Goal: Navigation & Orientation: Find specific page/section

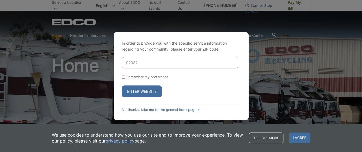
type input "92082"
click at [122, 85] on button "Enter Website" at bounding box center [142, 91] width 40 height 12
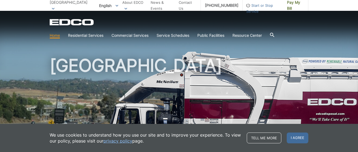
click at [210, 23] on div "EDCO Logo" at bounding box center [179, 22] width 259 height 6
click at [288, 4] on span "Pay My Bill" at bounding box center [295, 5] width 17 height 12
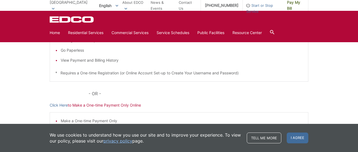
scroll to position [162, 0]
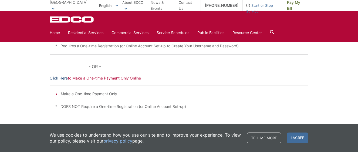
click at [60, 79] on link "Click Here" at bounding box center [59, 78] width 18 height 6
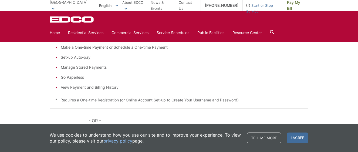
scroll to position [81, 0]
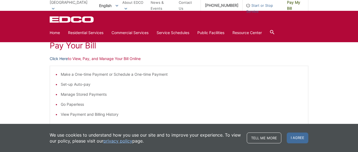
click at [64, 60] on link "Click Here" at bounding box center [59, 59] width 18 height 6
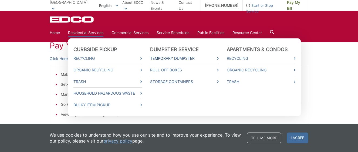
click at [165, 58] on link "Temporary Dumpster" at bounding box center [184, 58] width 69 height 6
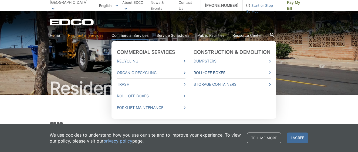
click at [212, 72] on link "Roll-Off Boxes" at bounding box center [232, 73] width 77 height 6
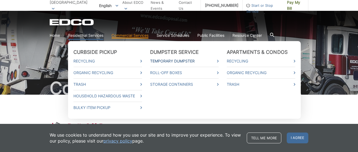
click at [182, 61] on link "Temporary Dumpster" at bounding box center [184, 61] width 69 height 6
